Goal: Information Seeking & Learning: Learn about a topic

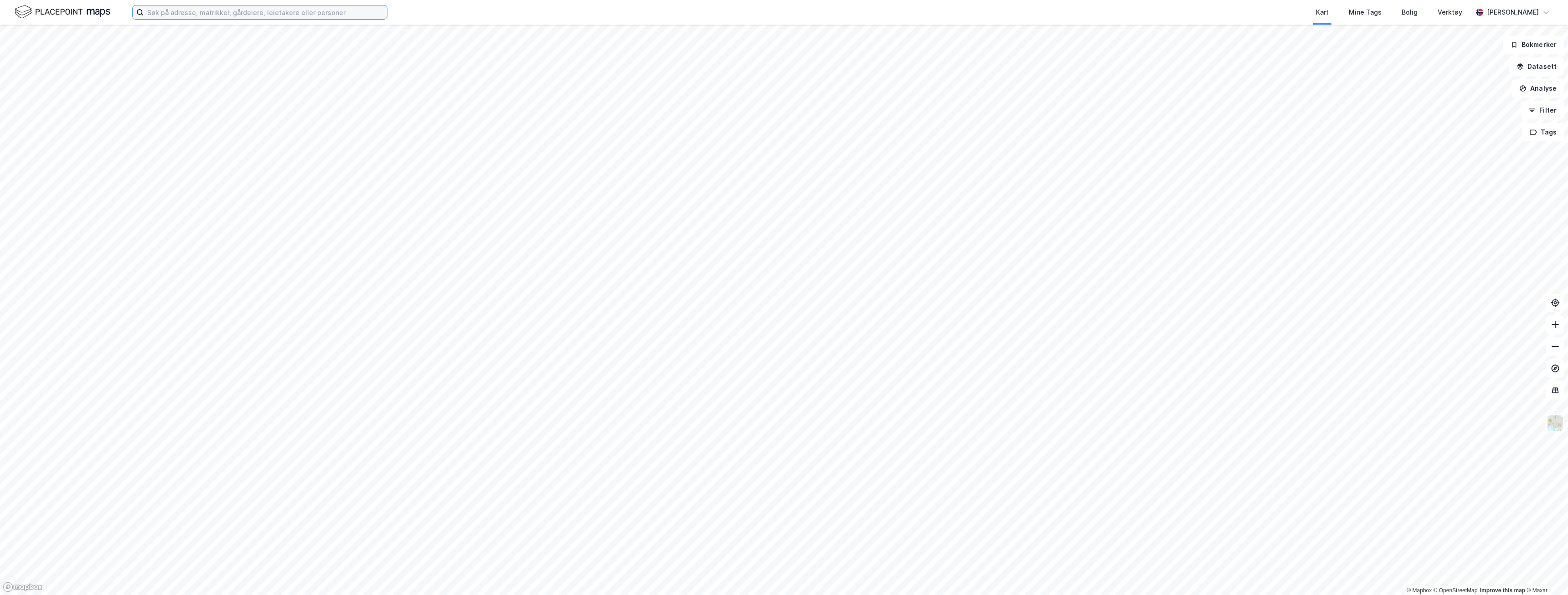
click at [246, 8] on input at bounding box center [265, 12] width 243 height 13
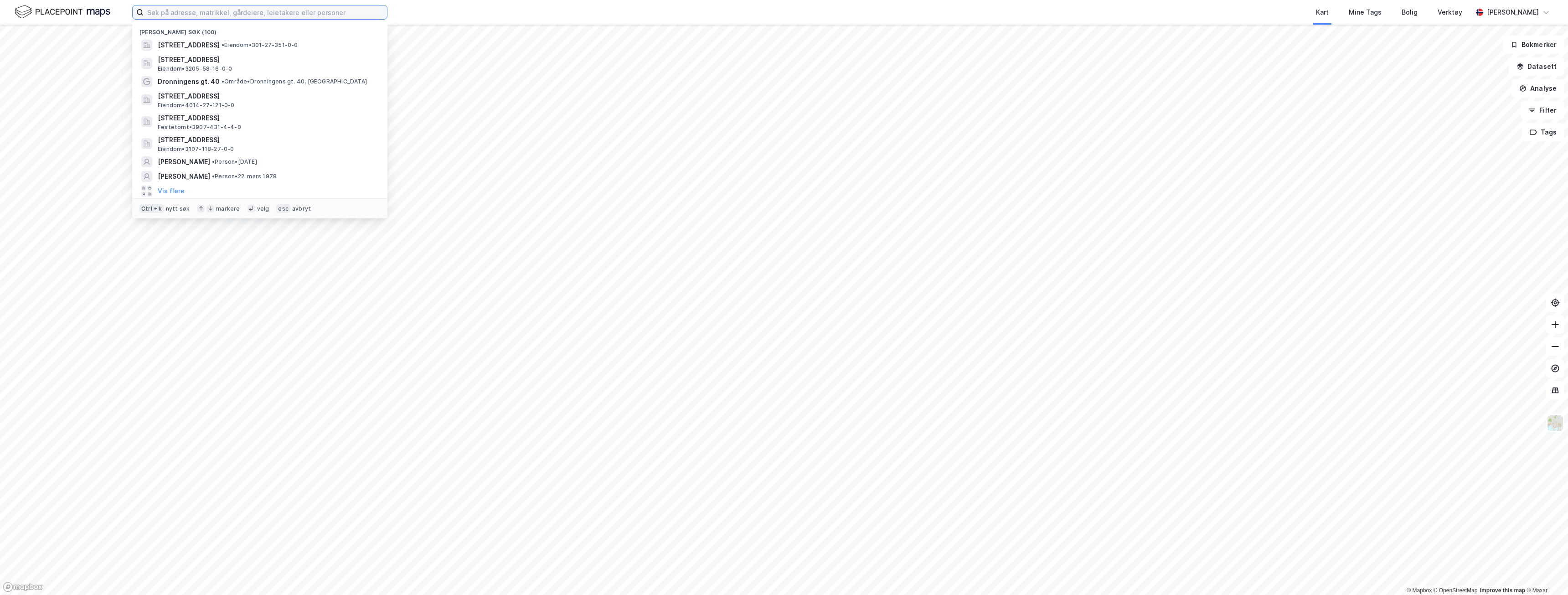
paste input "[EMAIL_ADDRESS][DOMAIN_NAME]"
type input "[EMAIL_ADDRESS][DOMAIN_NAME]"
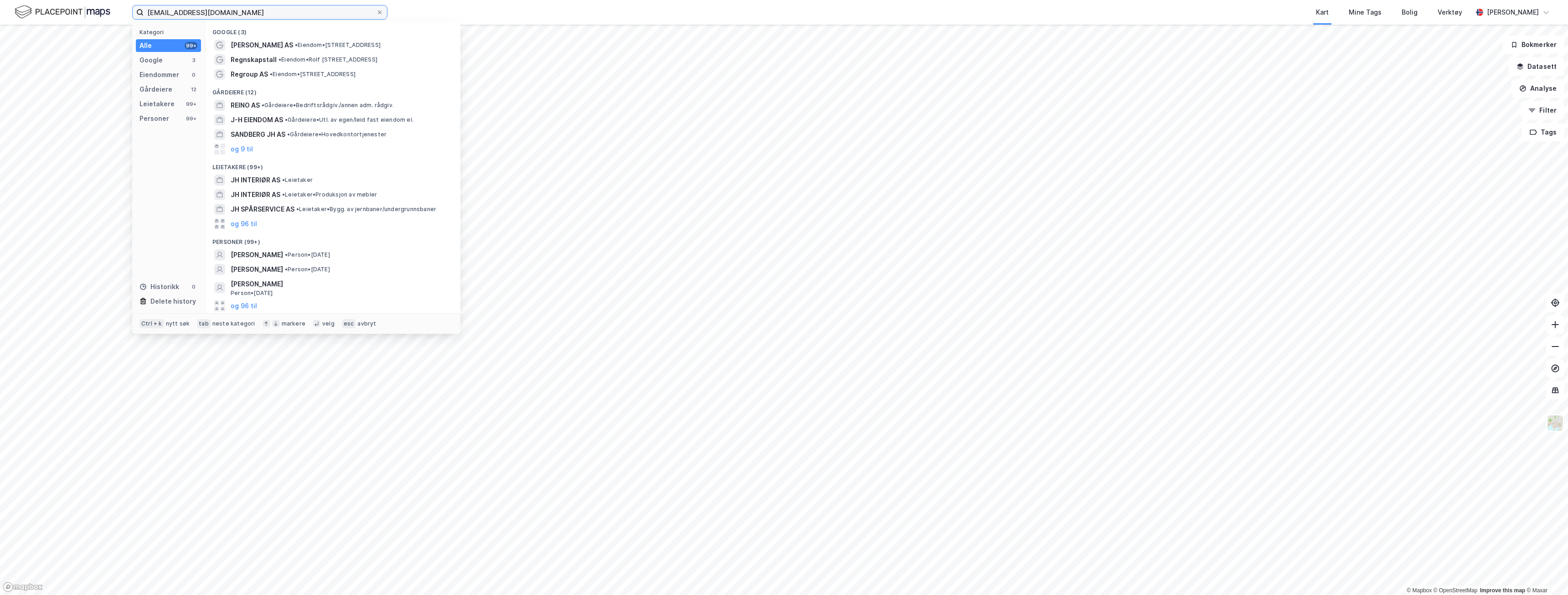
click at [172, 13] on input "[EMAIL_ADDRESS][DOMAIN_NAME]" at bounding box center [260, 12] width 233 height 13
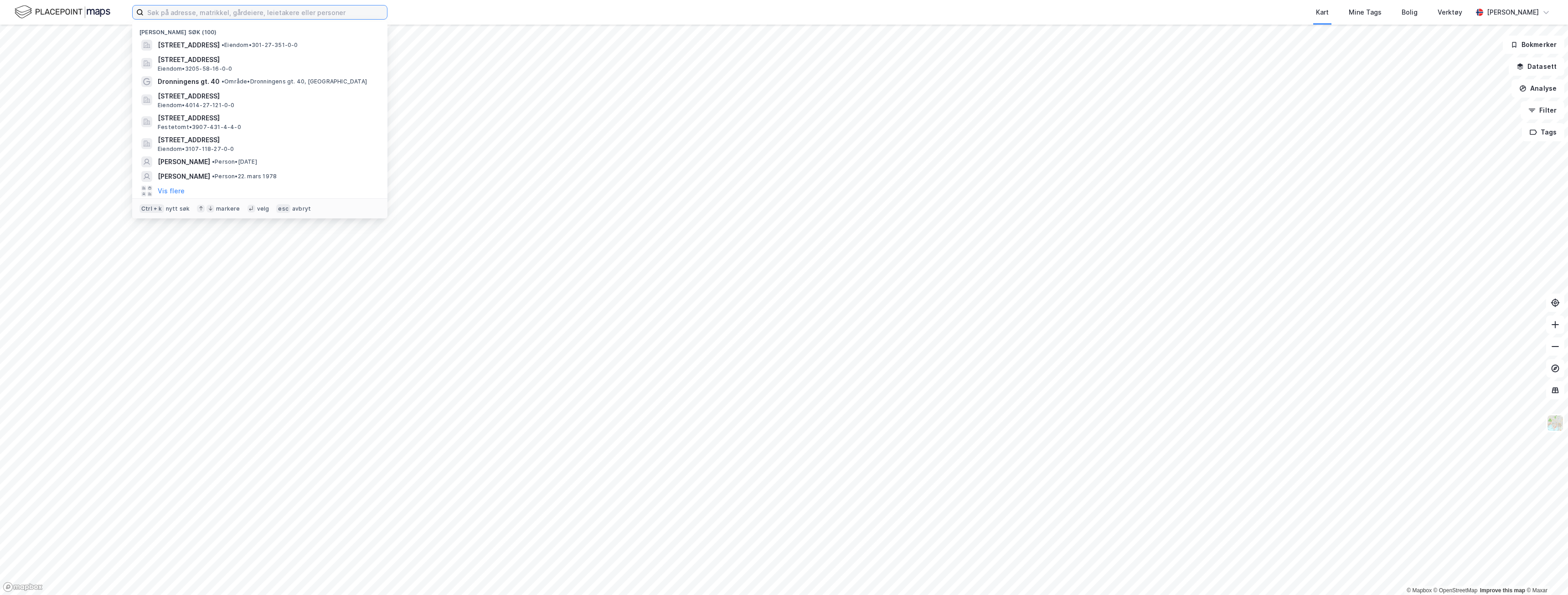
click at [191, 9] on input at bounding box center [265, 12] width 243 height 13
paste input "[PERSON_NAME]"
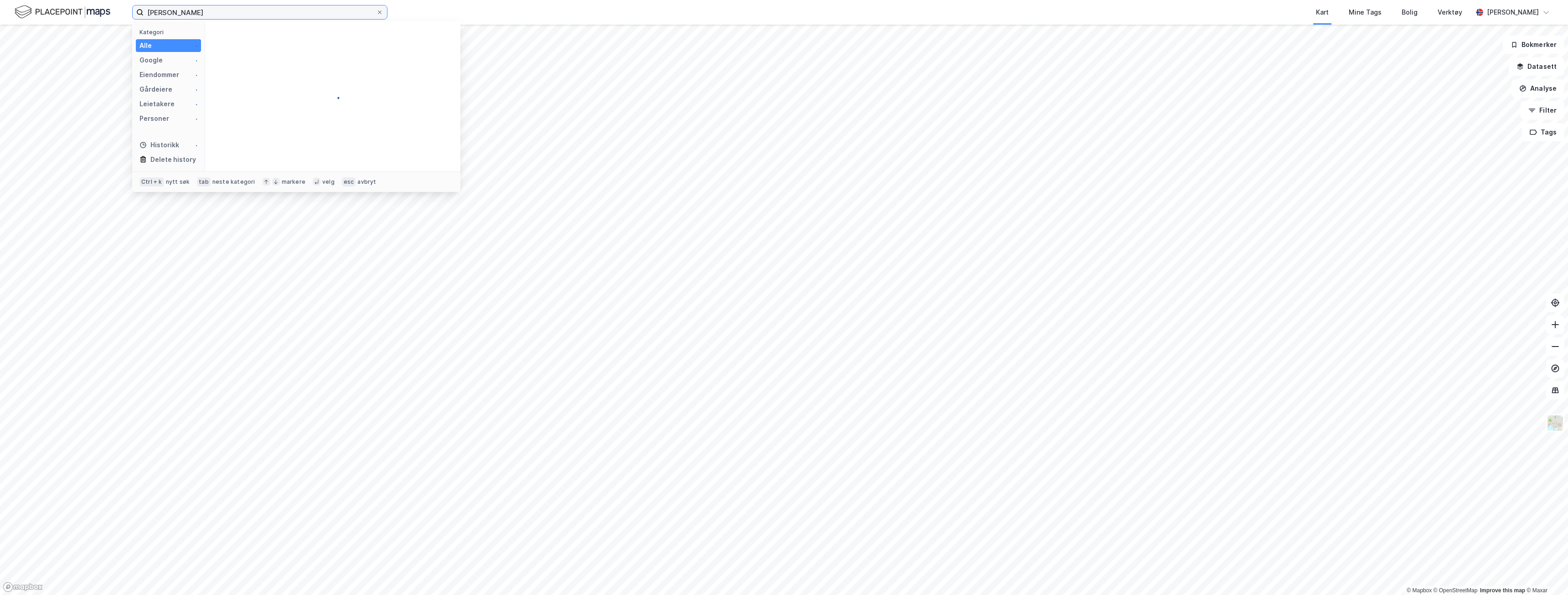
type input "[PERSON_NAME]"
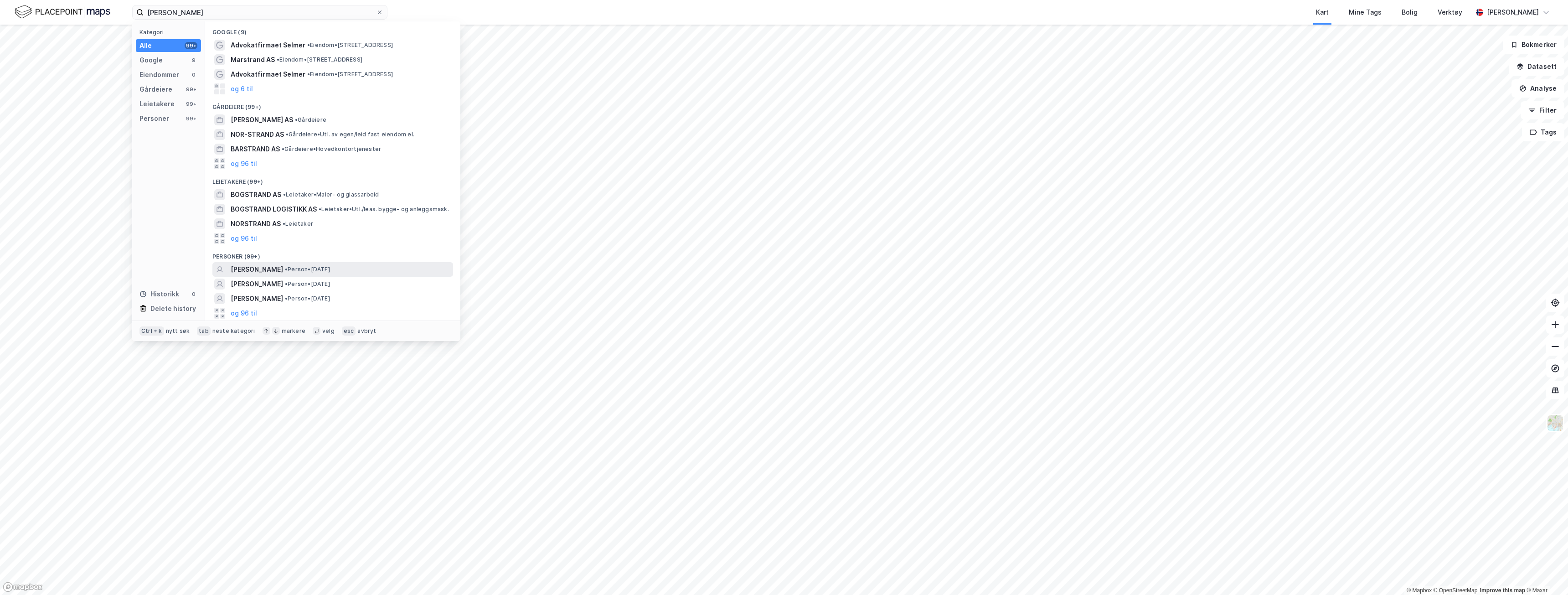
click at [276, 270] on span "[PERSON_NAME]" at bounding box center [257, 270] width 52 height 11
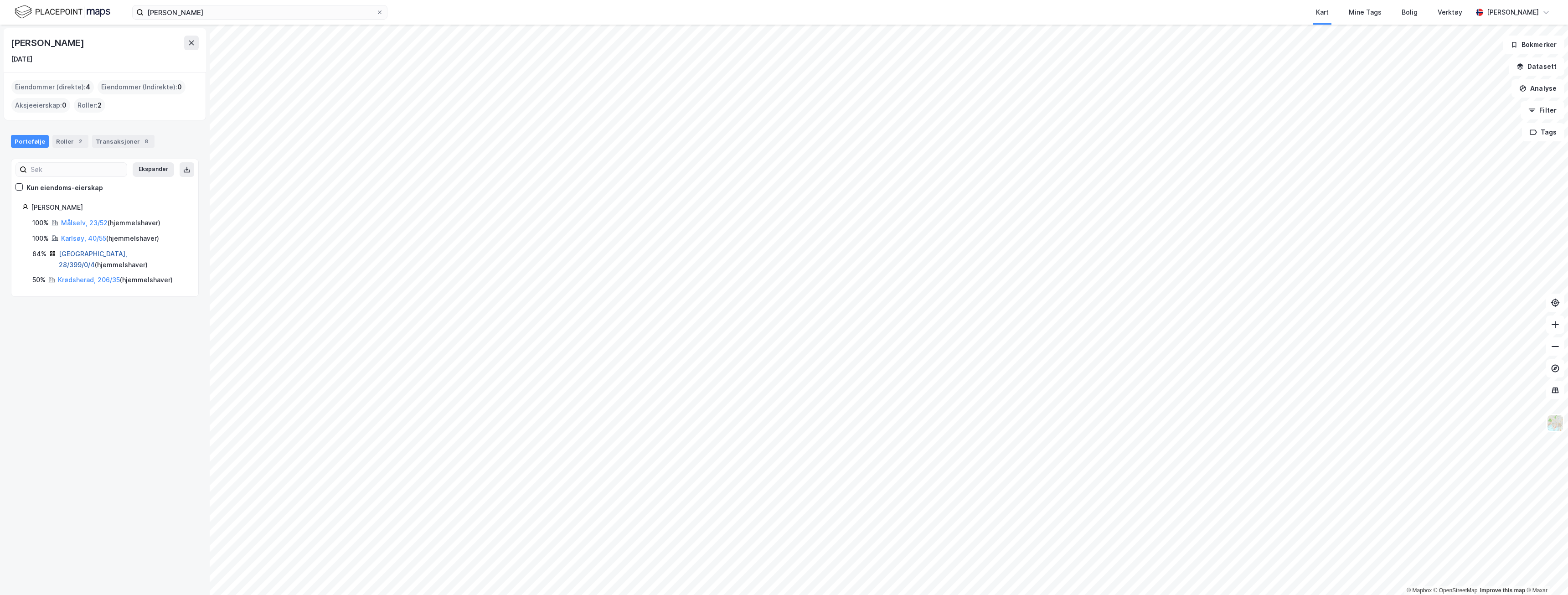
click at [92, 251] on link "[GEOGRAPHIC_DATA], 28/399/0/4" at bounding box center [93, 259] width 68 height 19
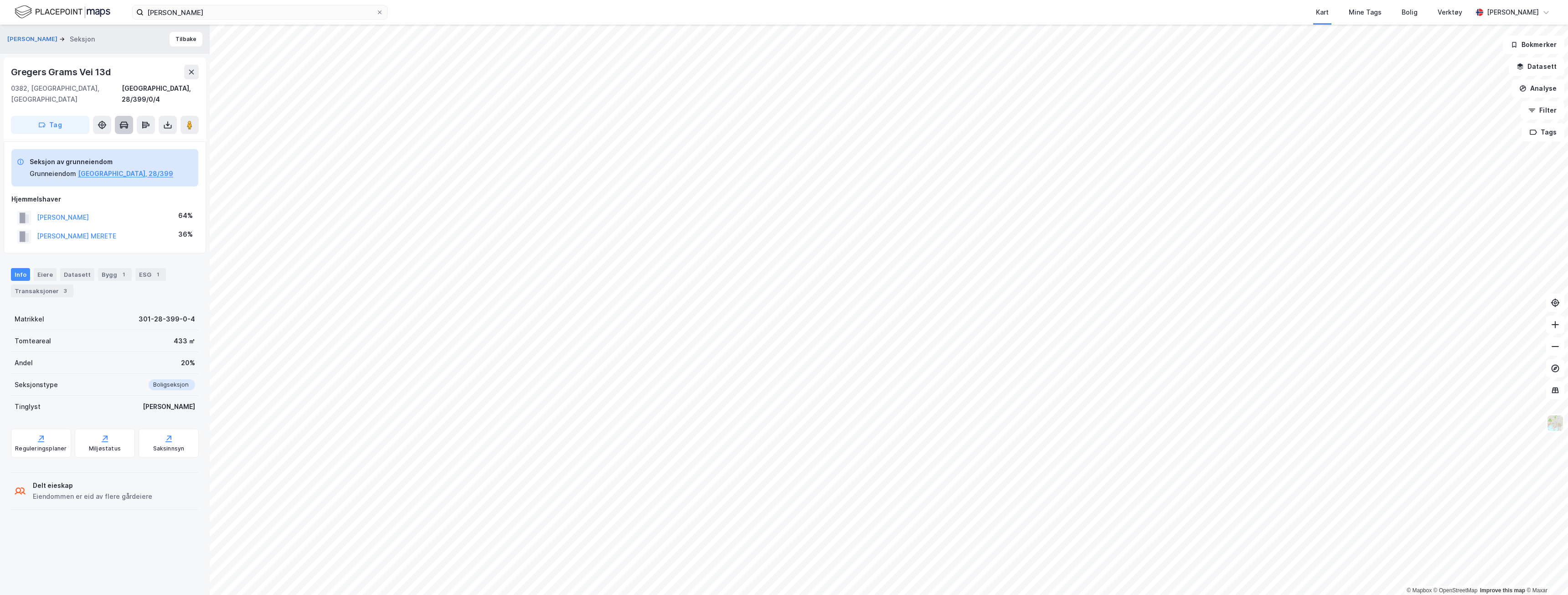
click at [122, 121] on icon at bounding box center [124, 125] width 9 height 9
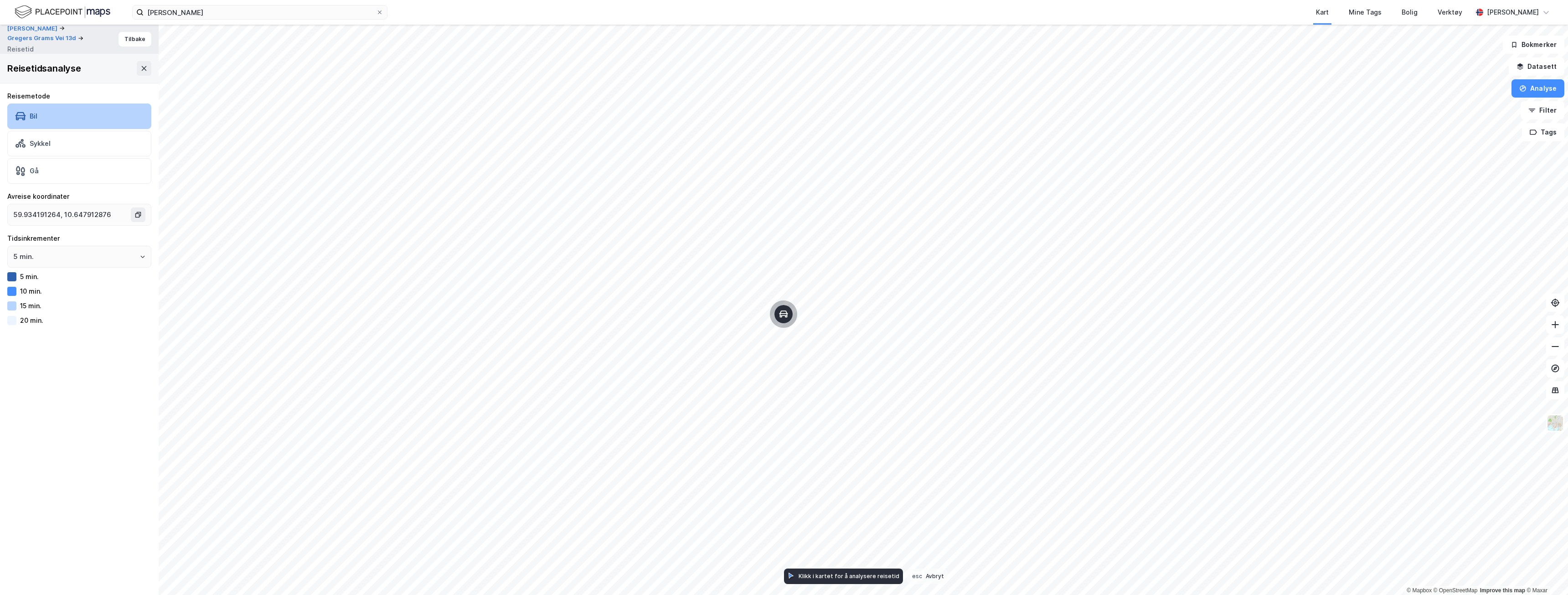
click at [122, 118] on div "Bil" at bounding box center [79, 116] width 144 height 26
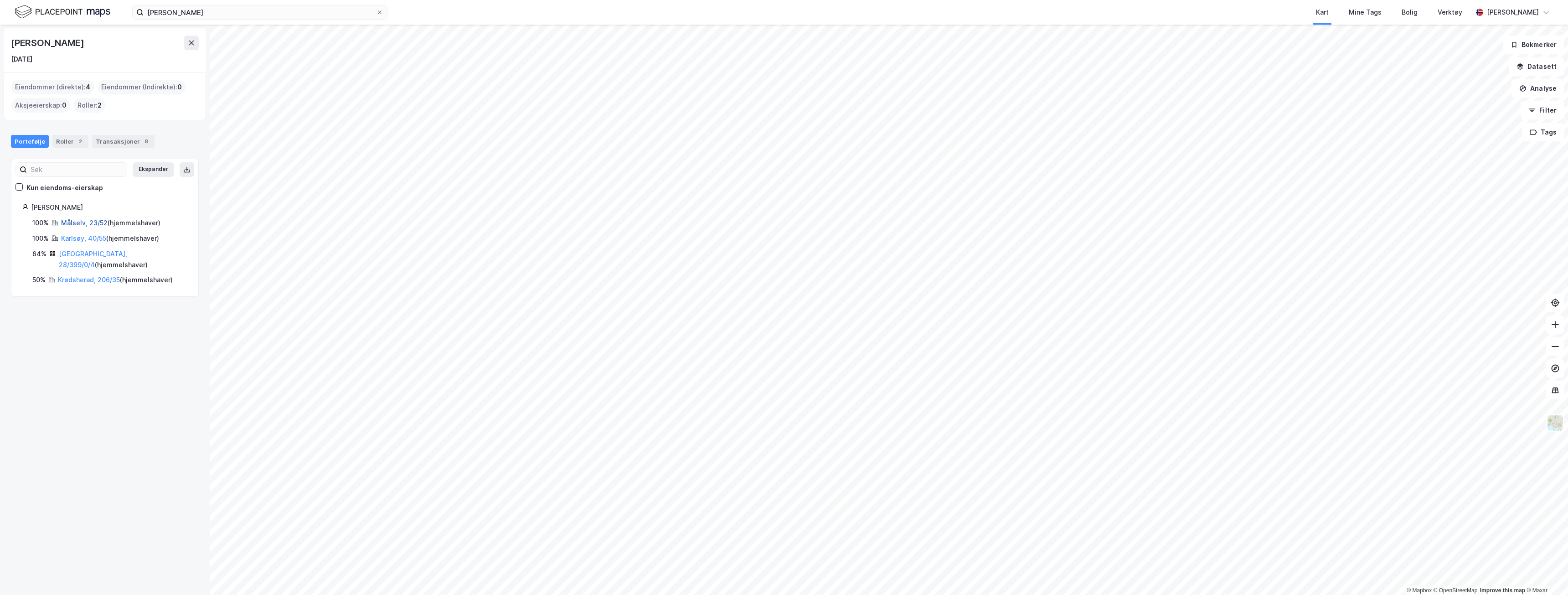
click at [71, 224] on link "Målselv, 23/52" at bounding box center [84, 222] width 46 height 8
click at [69, 241] on link "Karlsøy, 40/55" at bounding box center [83, 238] width 45 height 8
click at [59, 276] on link "Krødsherad, 206/35" at bounding box center [89, 280] width 62 height 8
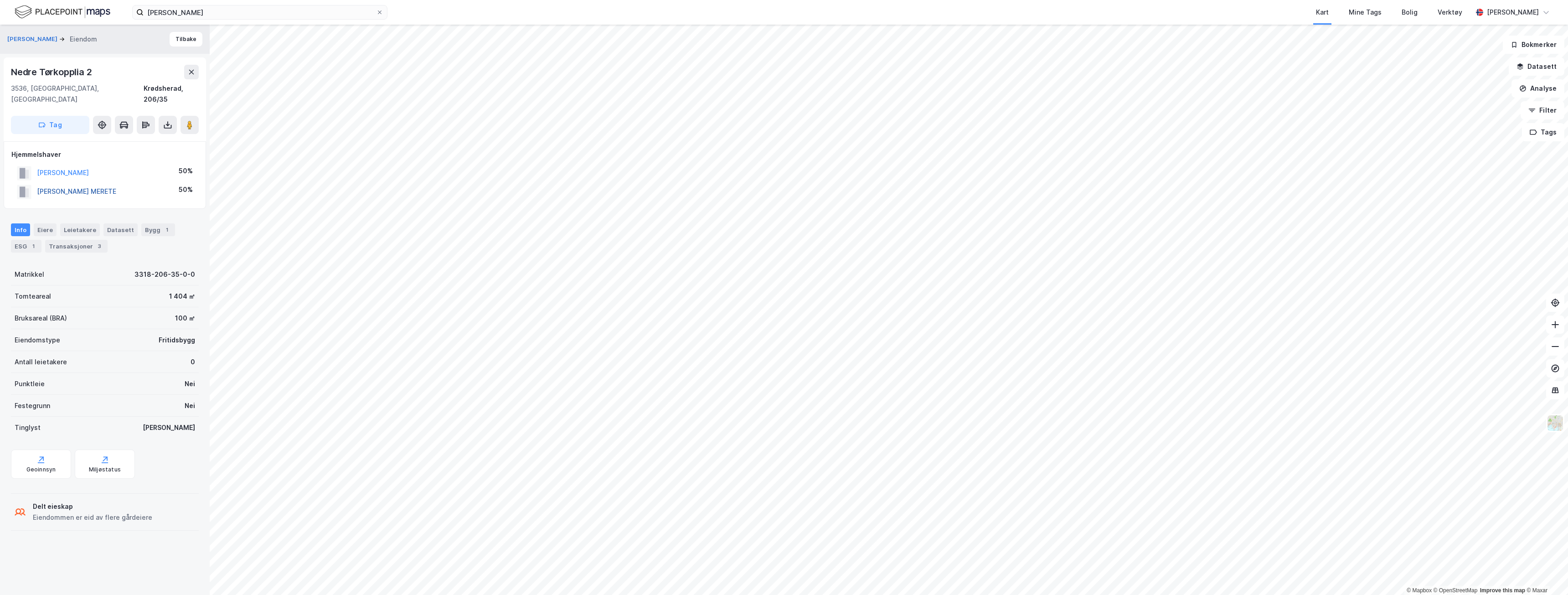
click at [0, 0] on button "[PERSON_NAME] MERETE" at bounding box center [0, 0] width 0 height 0
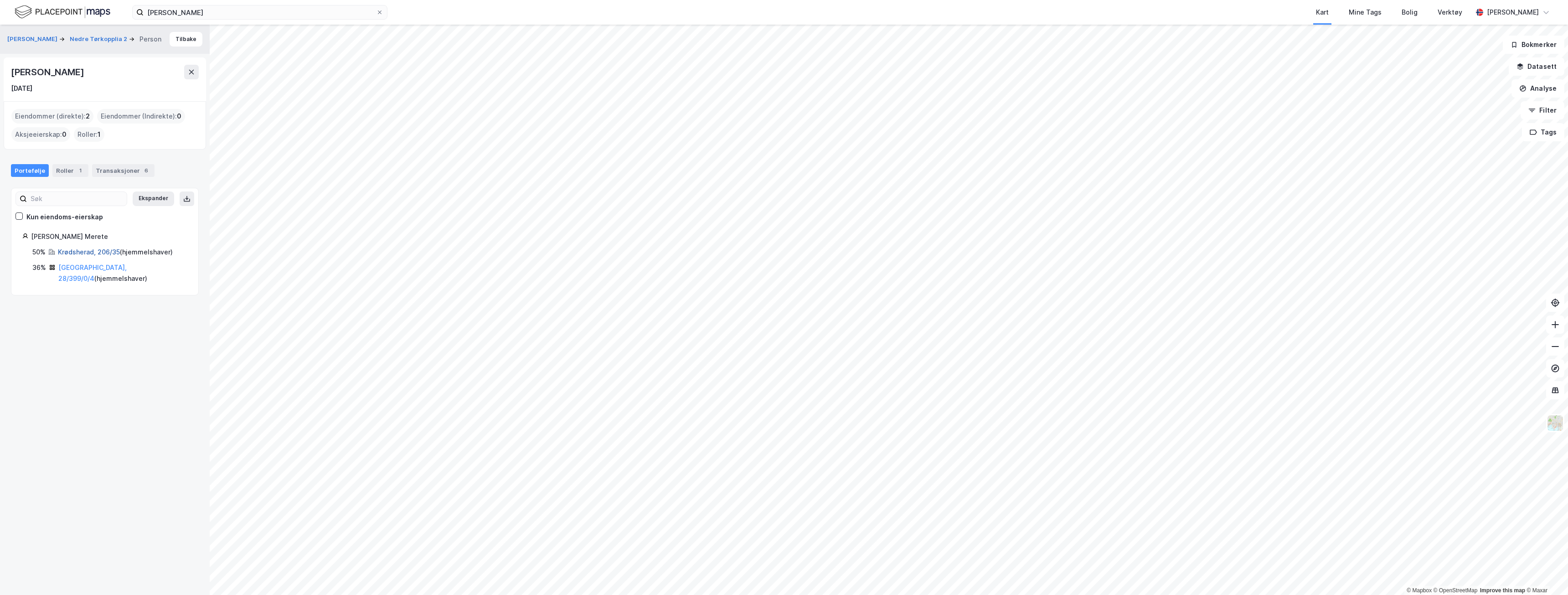
click at [68, 253] on link "Krødsherad, 206/35" at bounding box center [89, 252] width 62 height 8
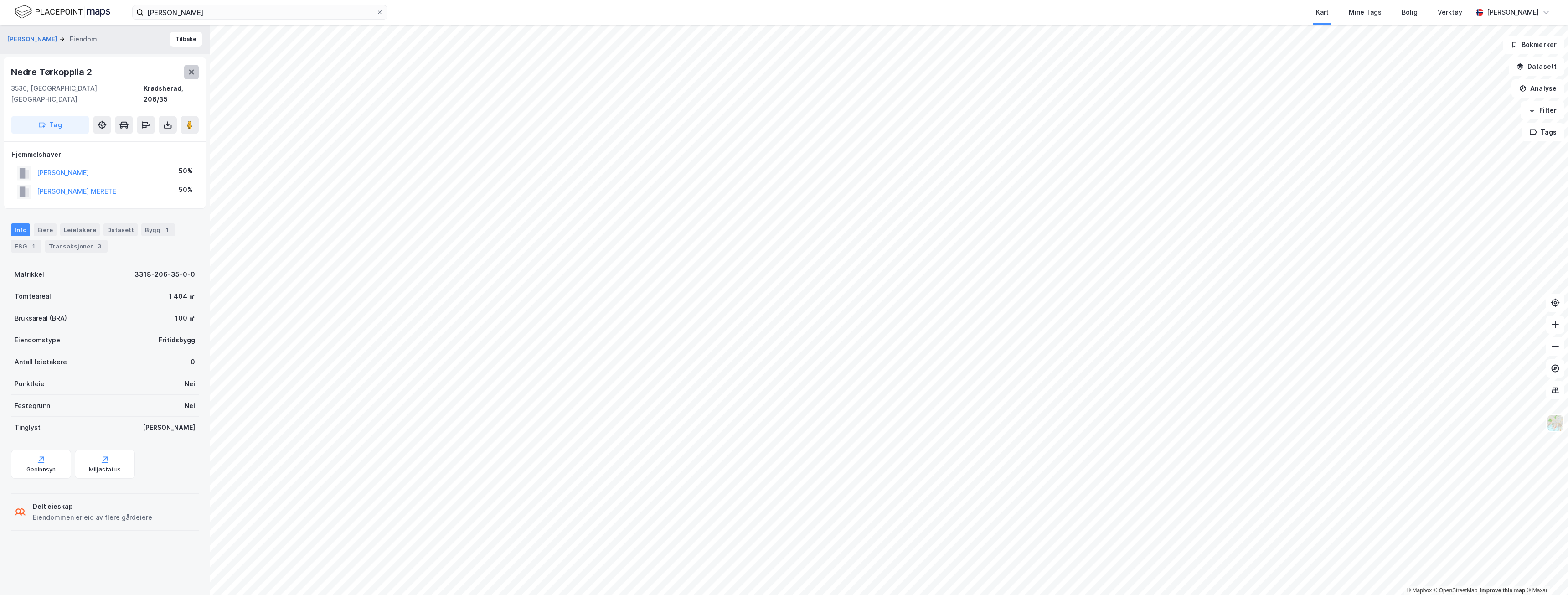
click at [189, 74] on icon at bounding box center [192, 72] width 5 height 4
